Goal: Find specific page/section: Find specific page/section

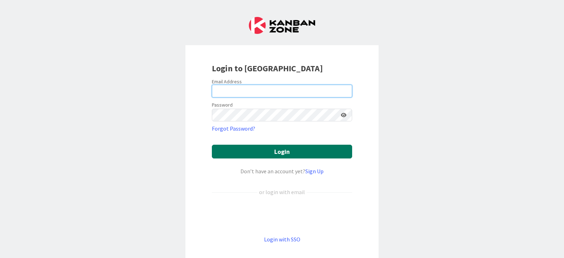
type input "[PERSON_NAME][EMAIL_ADDRESS][PERSON_NAME][DOMAIN_NAME]"
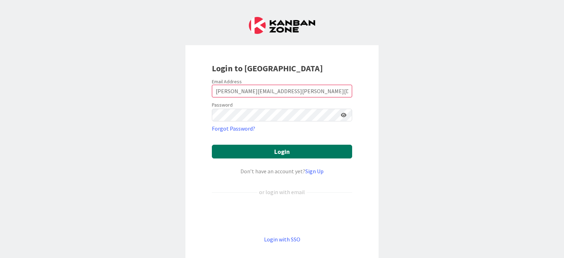
click at [273, 148] on button "Login" at bounding box center [282, 152] width 140 height 14
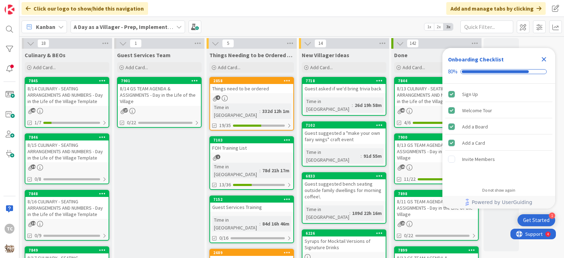
click at [142, 28] on b "A Day as a Villager - Prep, Implement and Execute" at bounding box center [137, 26] width 126 height 7
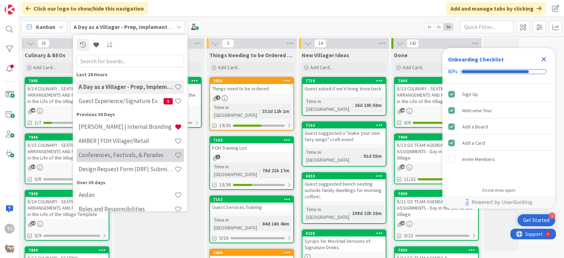
click at [107, 160] on div "Conferences, Festivals, & Parades" at bounding box center [131, 154] width 108 height 13
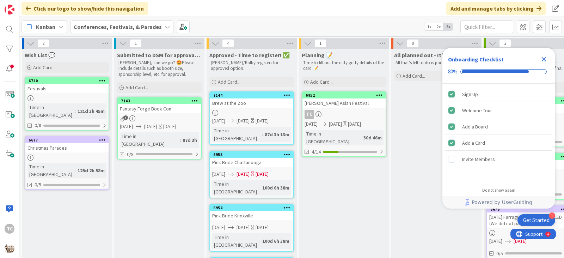
click at [544, 56] on icon "Close Checklist" at bounding box center [544, 59] width 8 height 8
